Goal: Obtain resource: Download file/media

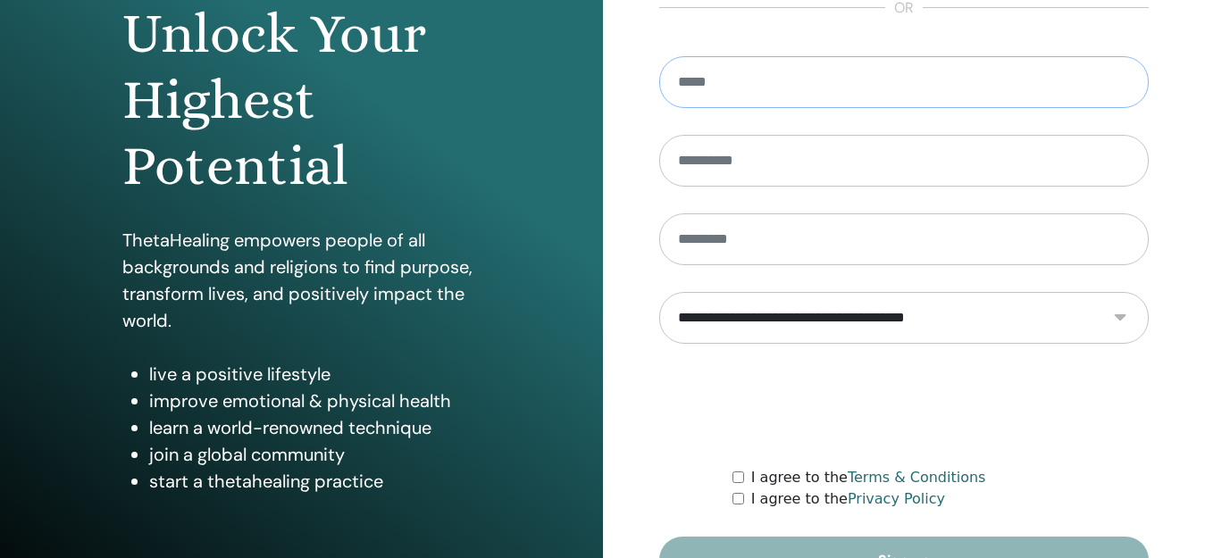
scroll to position [299, 0]
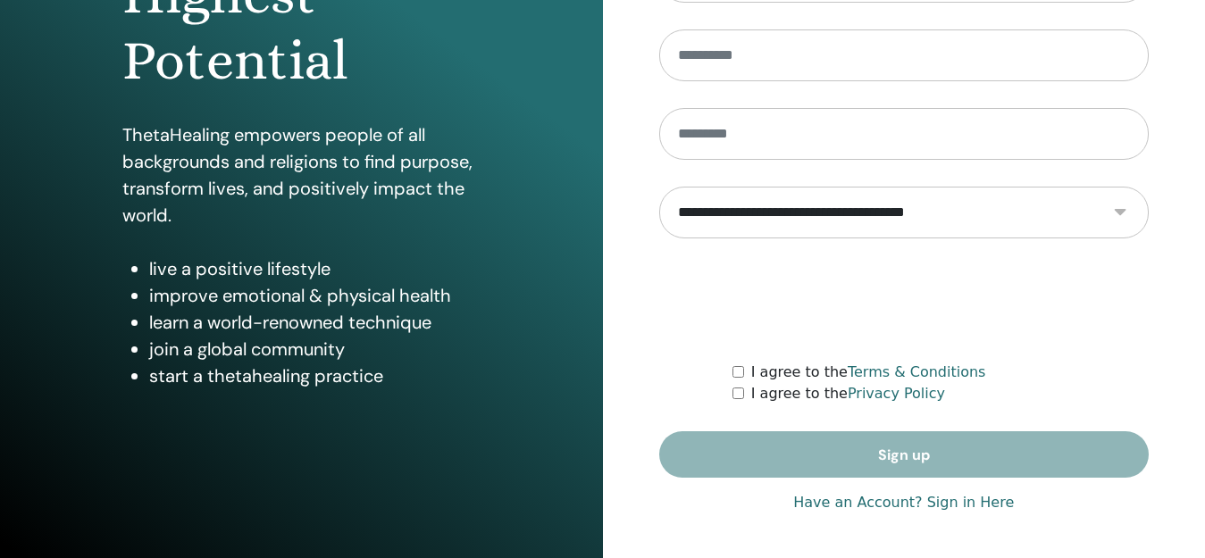
click at [858, 507] on link "Have an Account? Sign in Here" at bounding box center [903, 502] width 221 height 21
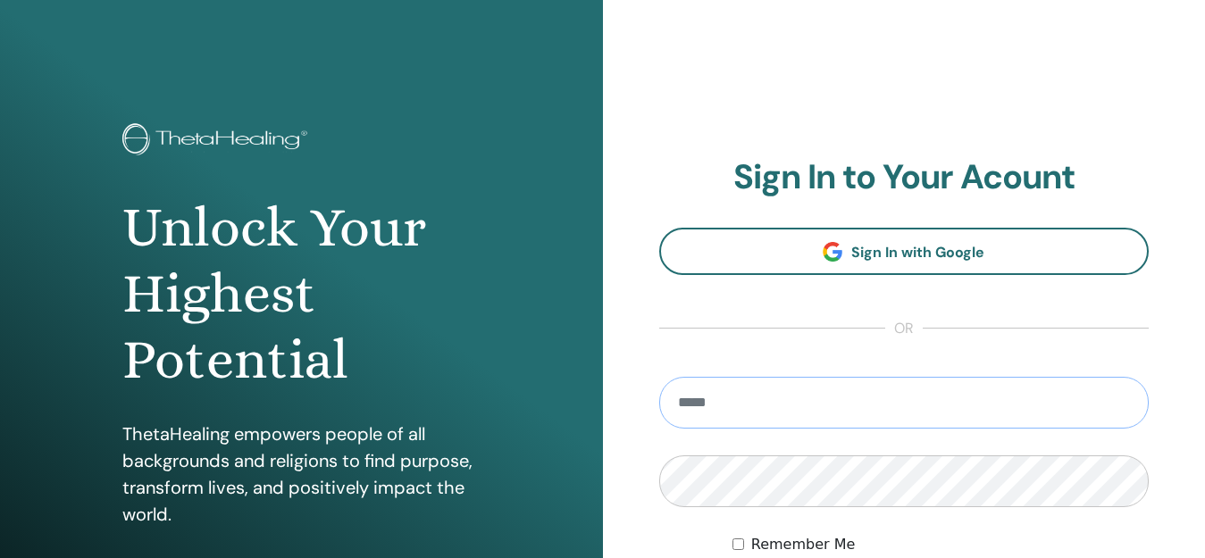
click at [849, 408] on input "email" at bounding box center [904, 403] width 490 height 52
click at [804, 406] on input "**" at bounding box center [904, 403] width 490 height 52
type input "**********"
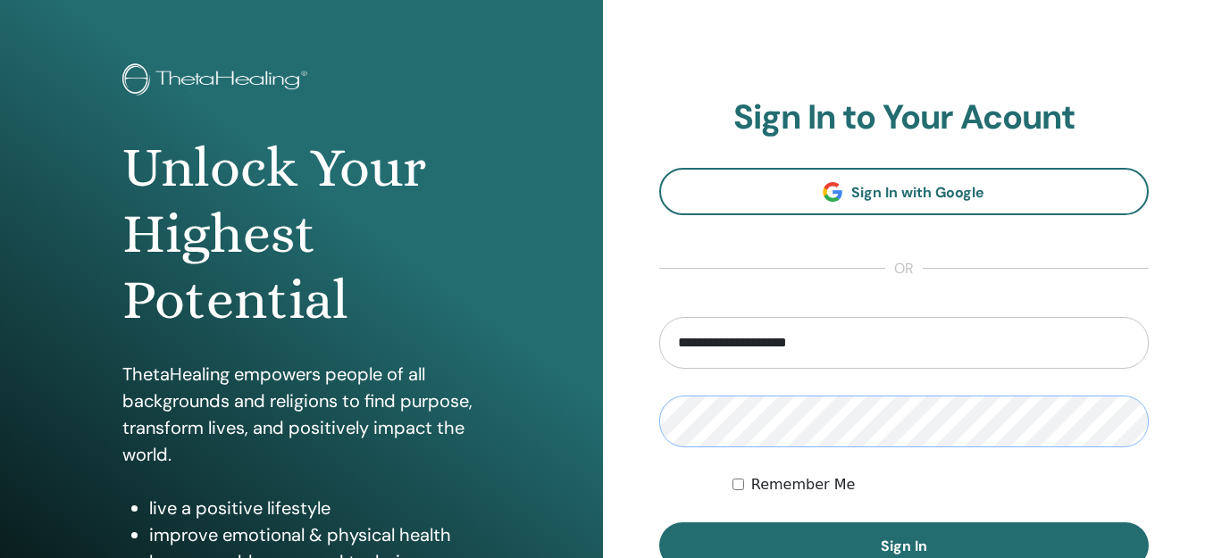
scroll to position [179, 0]
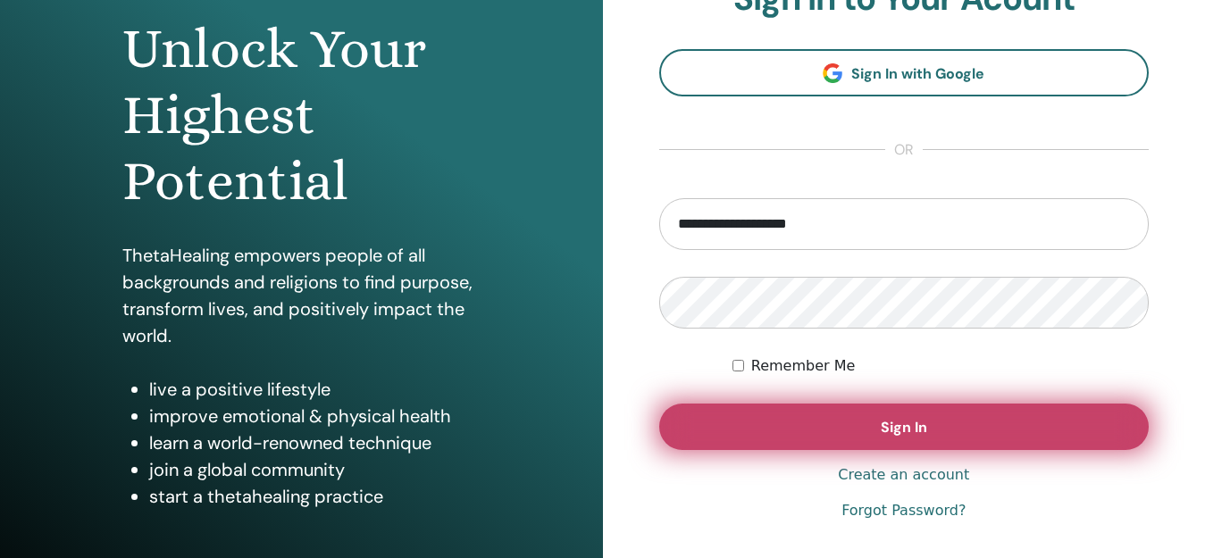
click at [828, 422] on button "Sign In" at bounding box center [904, 427] width 490 height 46
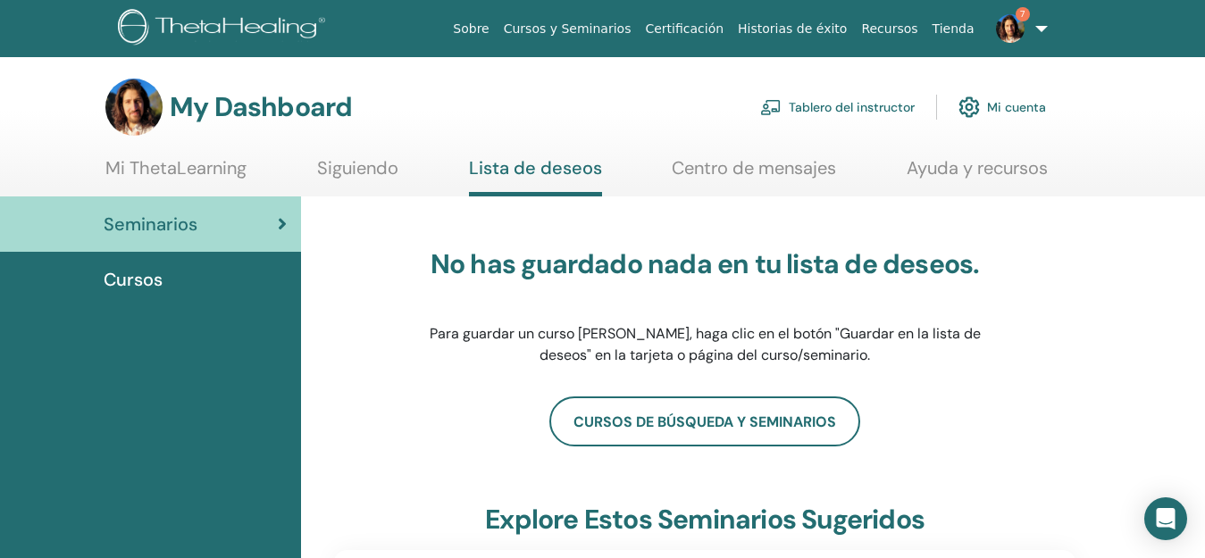
click at [876, 105] on link "Tablero del instructor" at bounding box center [837, 107] width 155 height 39
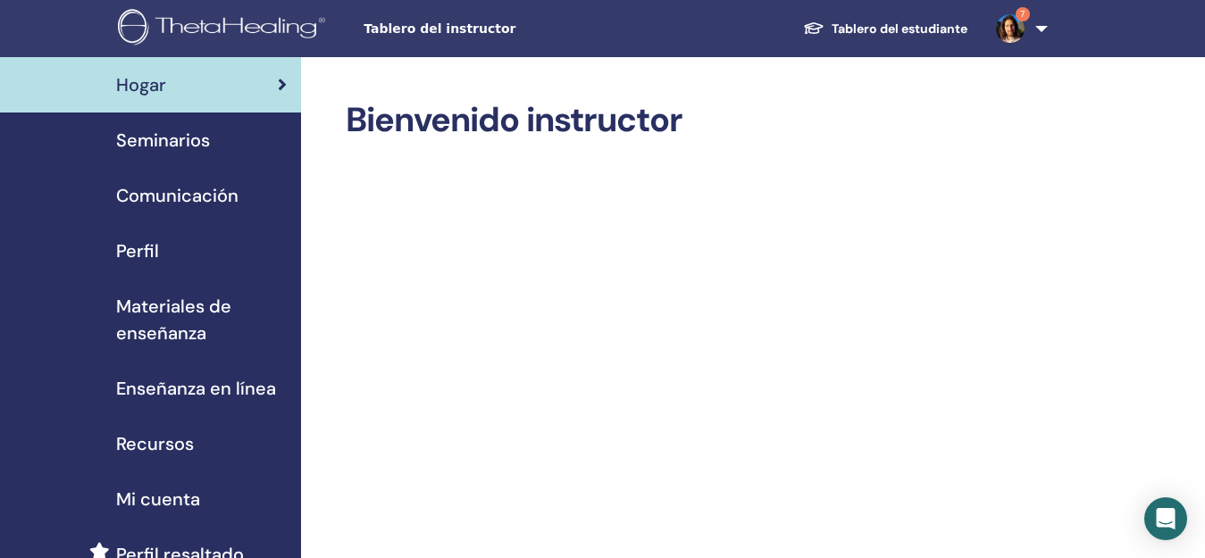
click at [207, 313] on span "Materiales de enseñanza" at bounding box center [201, 320] width 171 height 54
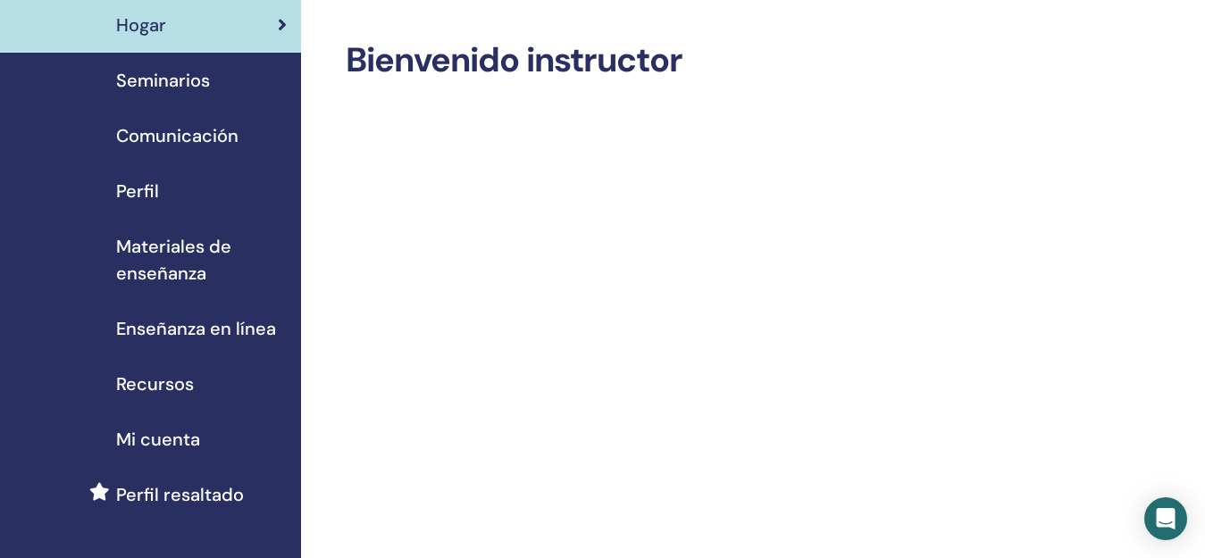
scroll to position [89, 0]
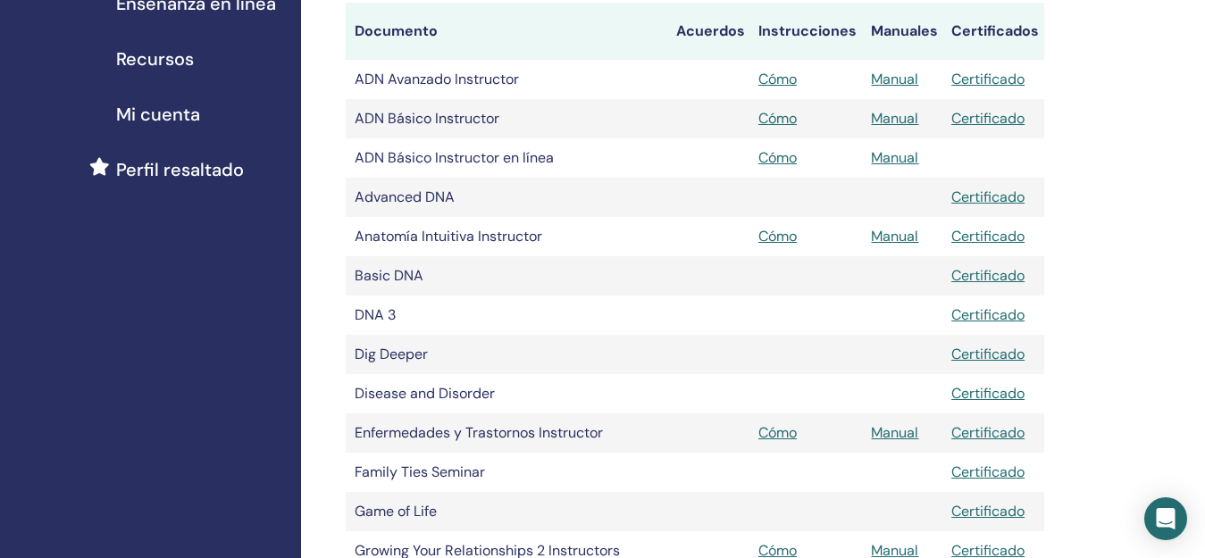
scroll to position [268, 0]
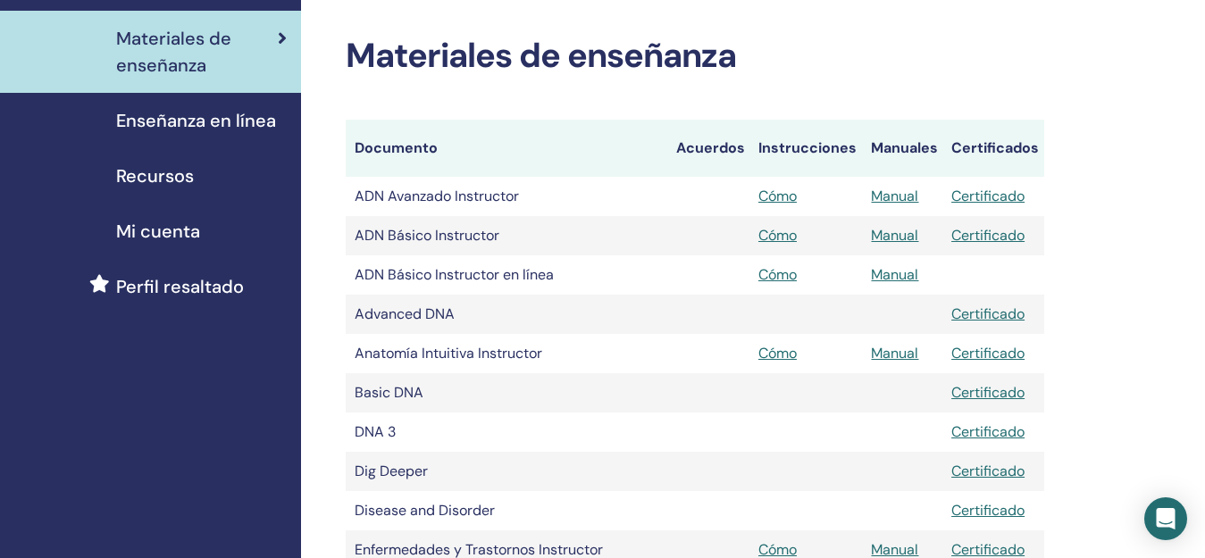
click at [189, 187] on span "Recursos" at bounding box center [155, 176] width 78 height 27
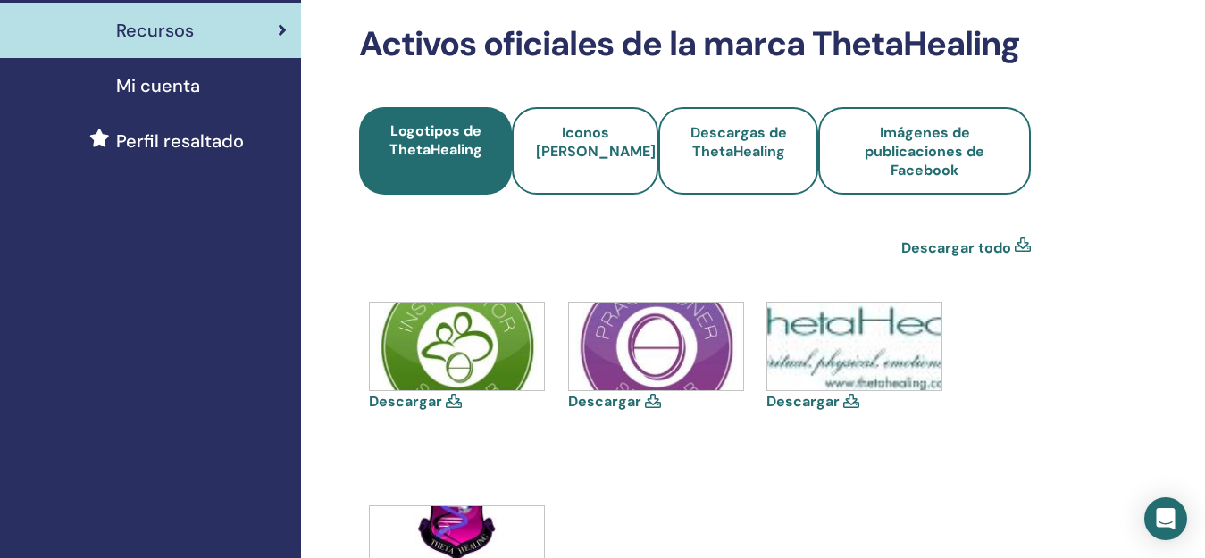
scroll to position [357, 0]
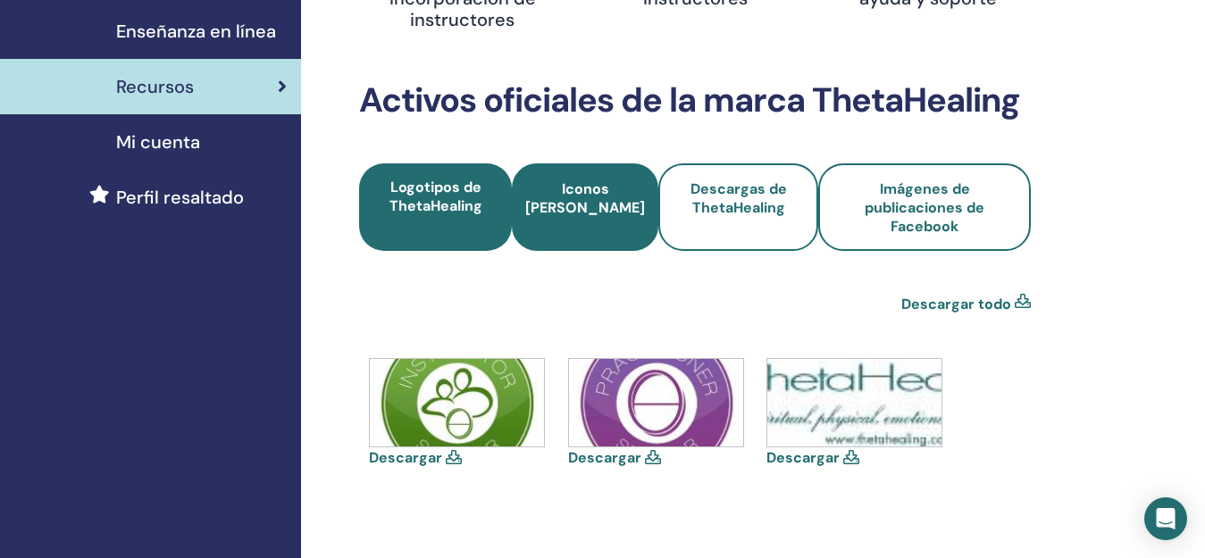
click at [614, 226] on span "Iconos [PERSON_NAME]" at bounding box center [585, 208] width 120 height 56
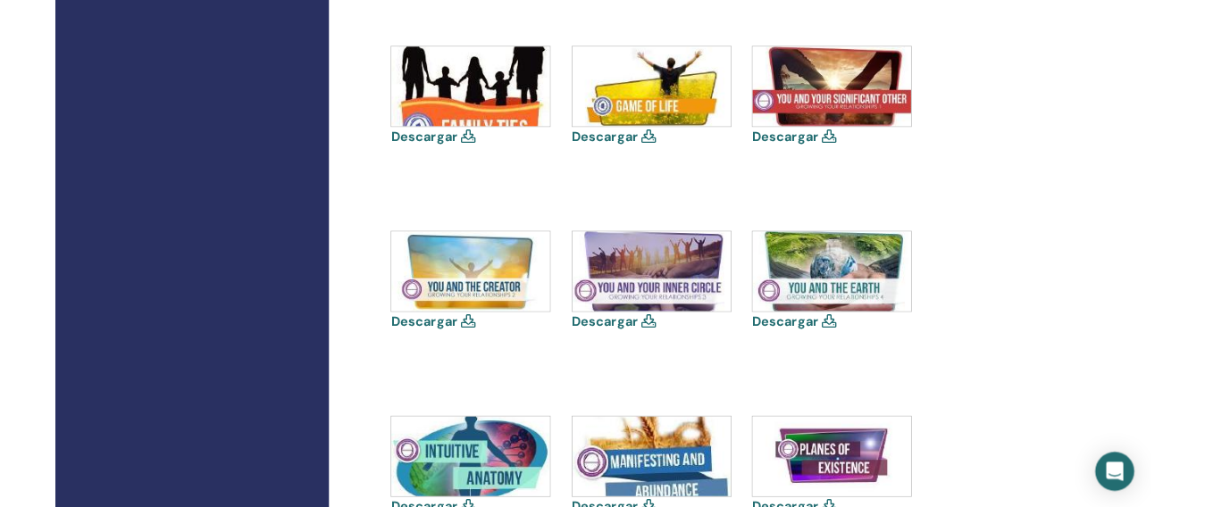
scroll to position [1161, 0]
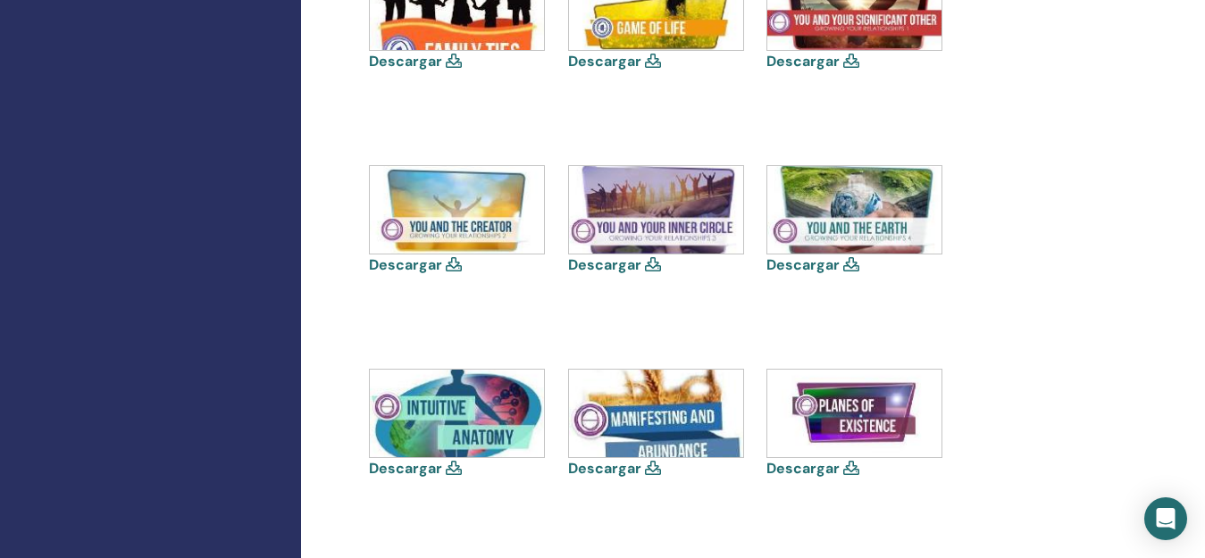
click at [627, 468] on link "Descargar" at bounding box center [604, 468] width 73 height 19
